Goal: Complete application form

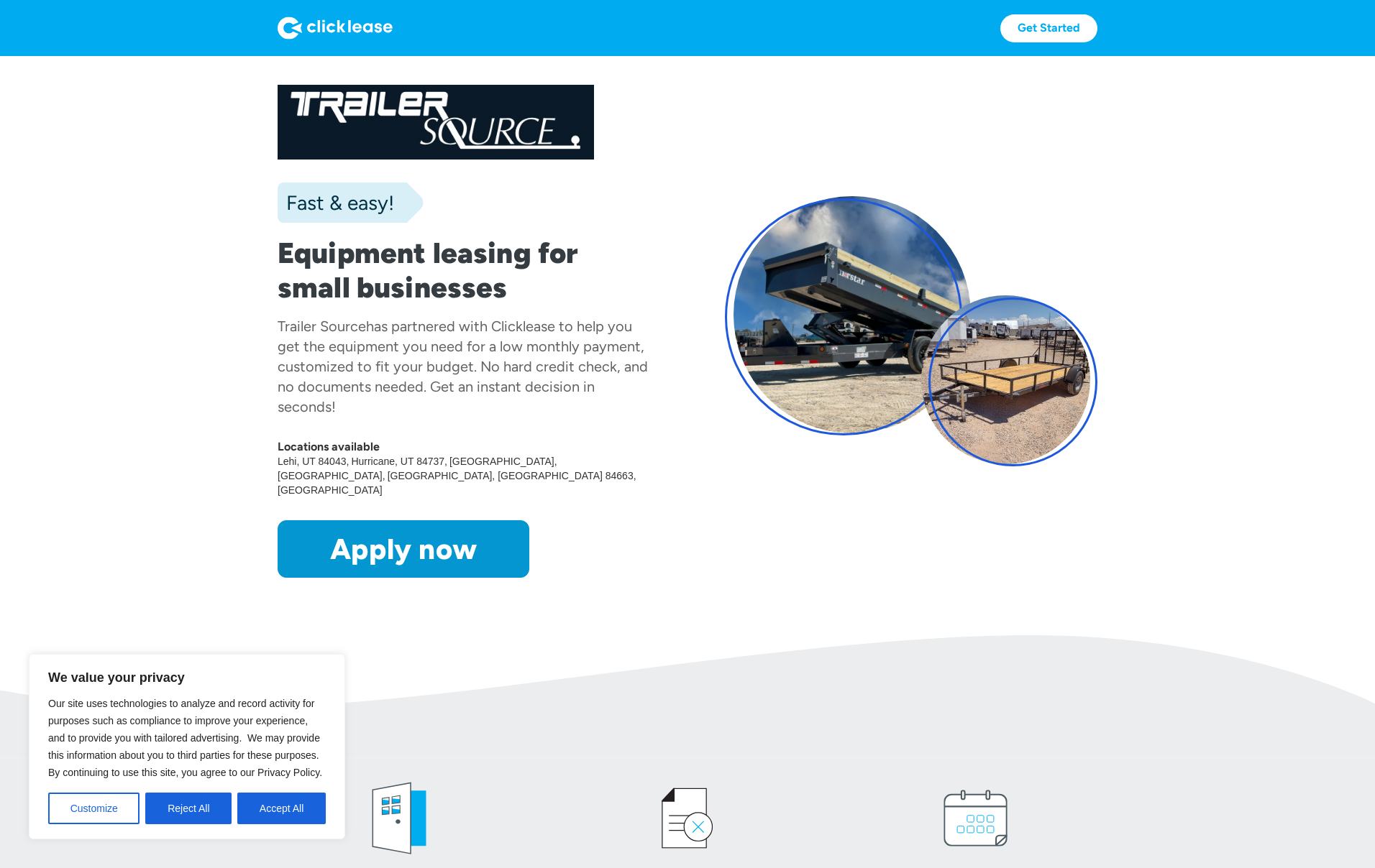
click at [331, 578] on link "Apply now" at bounding box center [404, 549] width 252 height 58
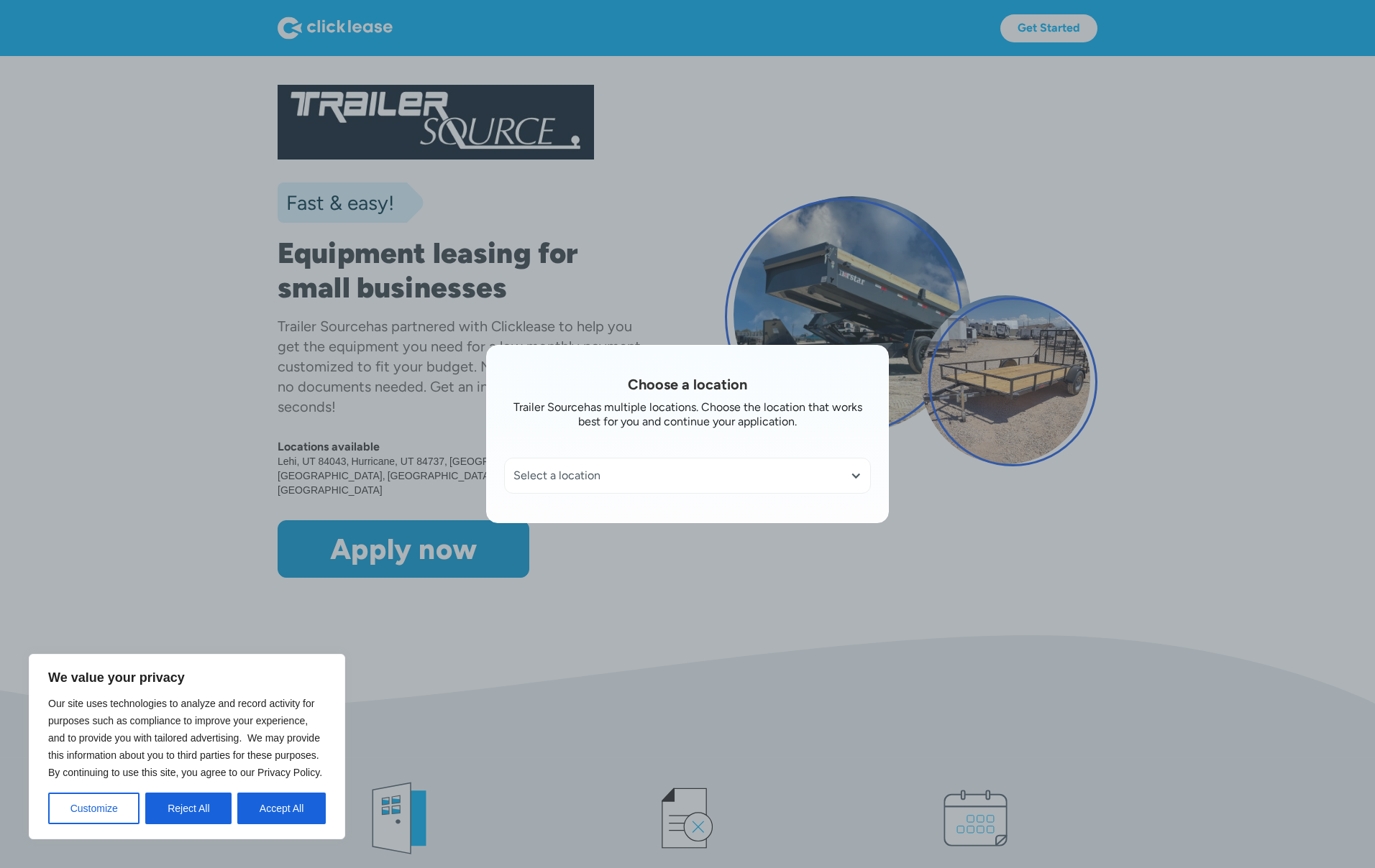
click at [712, 484] on div "Select a location" at bounding box center [688, 476] width 365 height 35
